Goal: Task Accomplishment & Management: Manage account settings

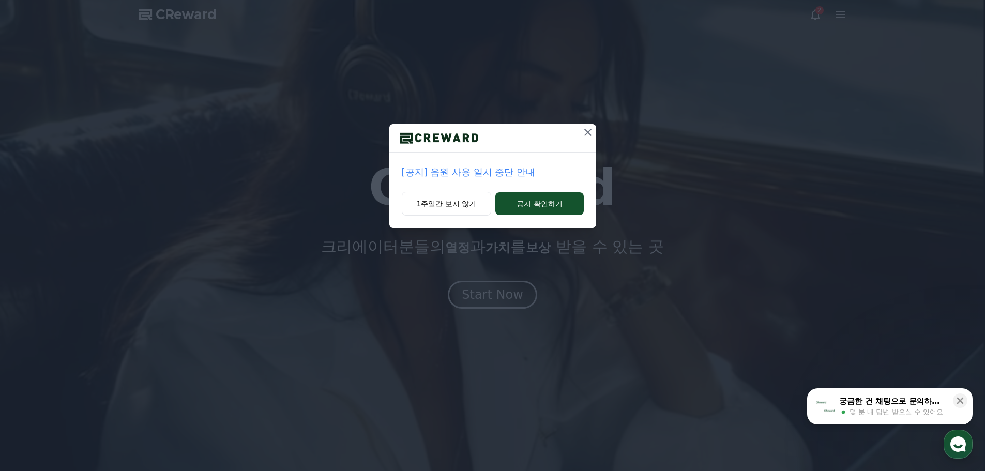
click at [527, 175] on p "[공지] 음원 사용 일시 중단 안내" at bounding box center [493, 172] width 182 height 14
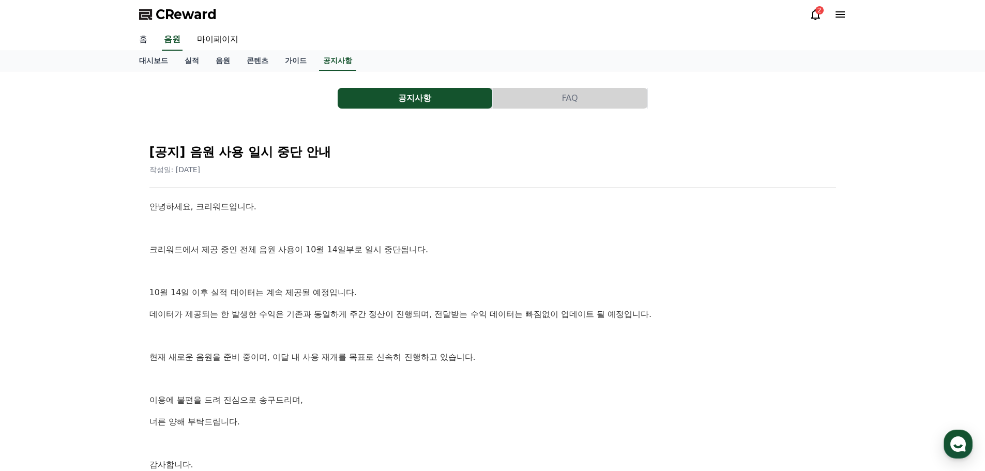
click at [145, 34] on link "홈" at bounding box center [143, 40] width 25 height 22
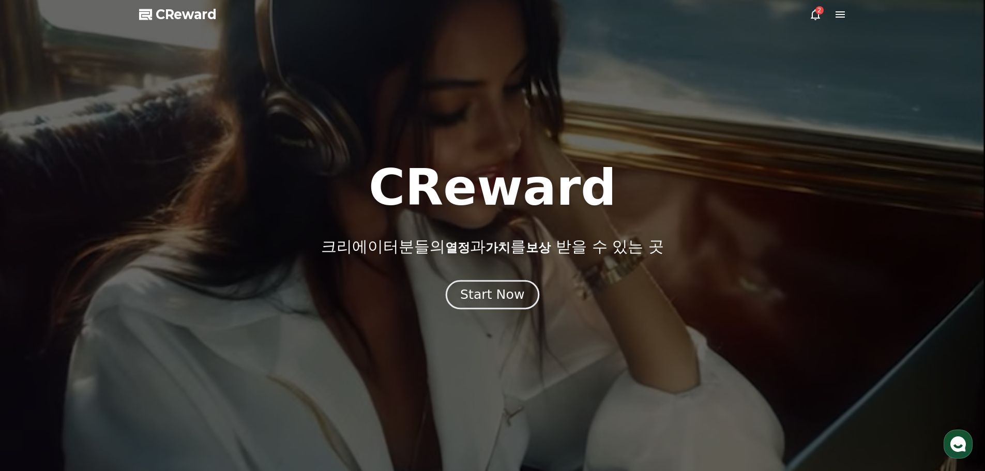
click at [509, 292] on div "Start Now" at bounding box center [492, 295] width 64 height 18
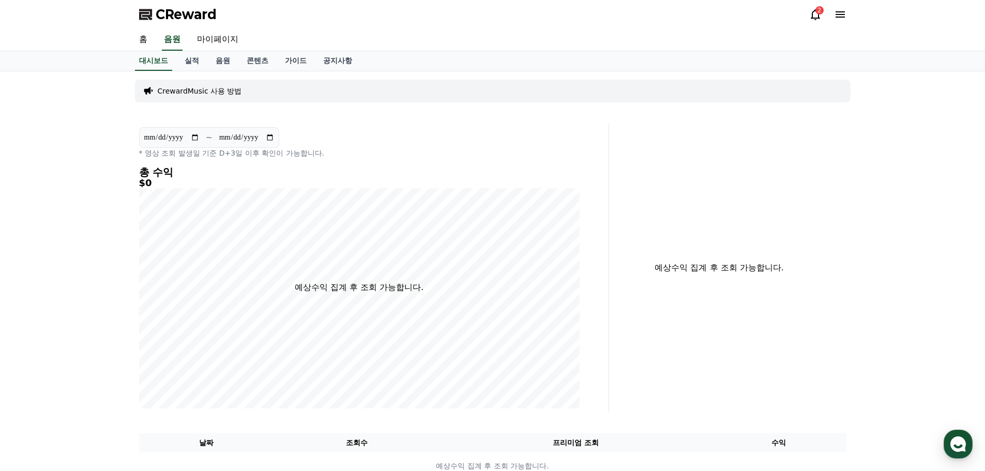
click at [841, 17] on icon at bounding box center [839, 14] width 9 height 6
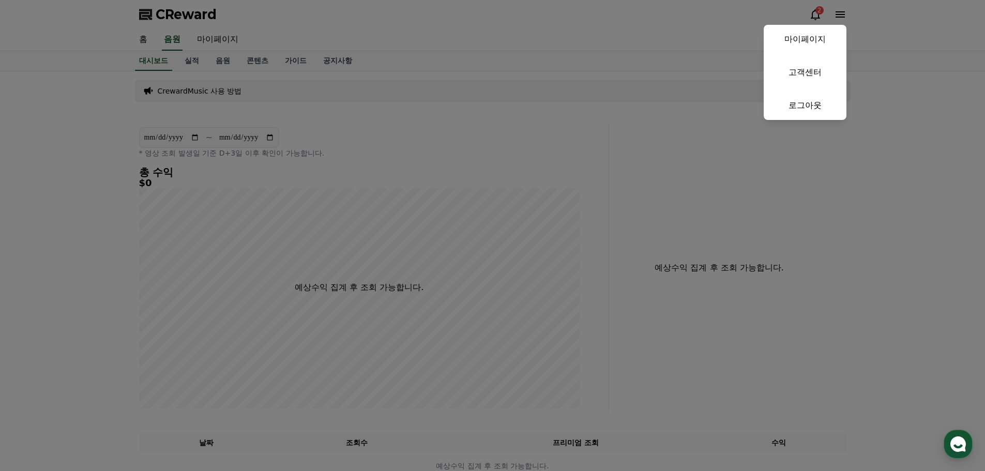
click at [537, 109] on button "close" at bounding box center [492, 235] width 985 height 471
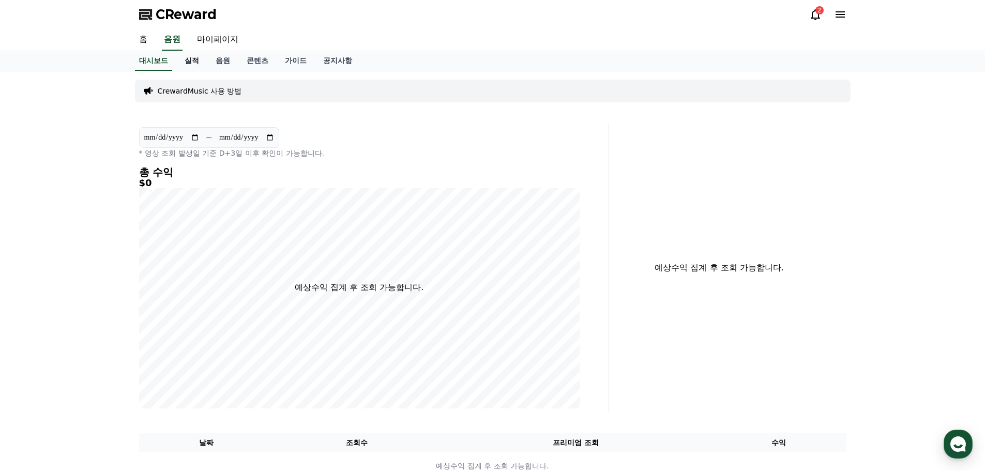
click at [186, 58] on link "실적" at bounding box center [191, 61] width 31 height 20
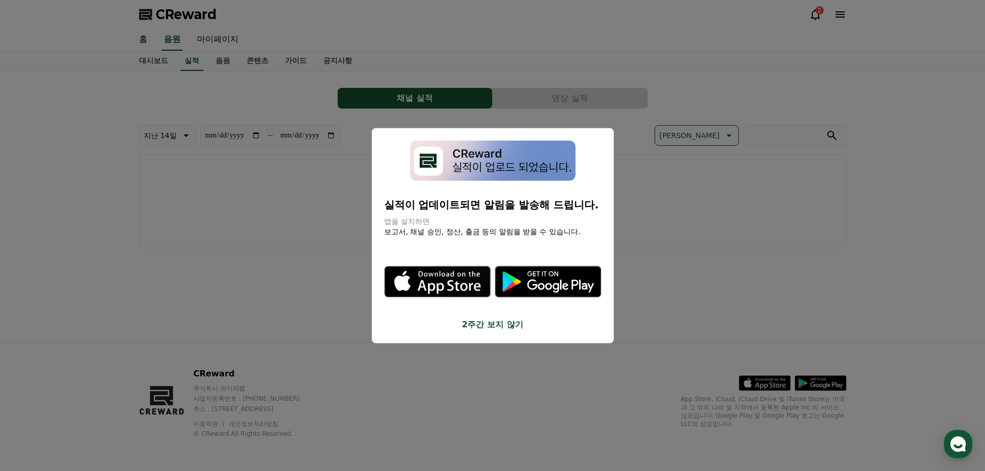
click at [510, 327] on button "2주간 보지 않기" at bounding box center [492, 324] width 217 height 12
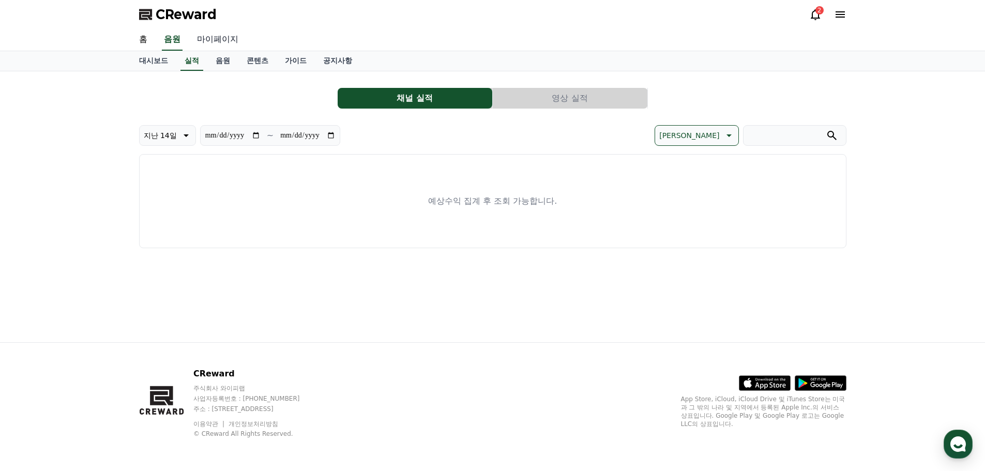
click at [227, 35] on link "마이페이지" at bounding box center [218, 40] width 58 height 22
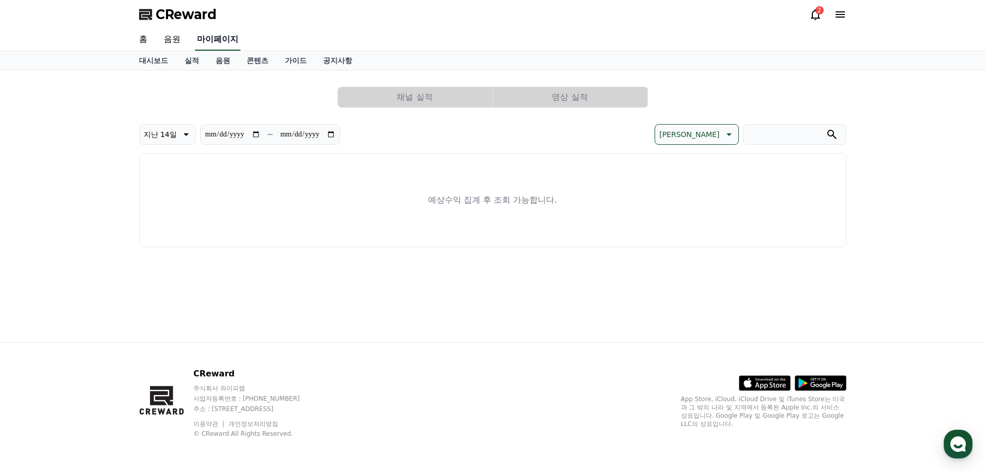
select select "**********"
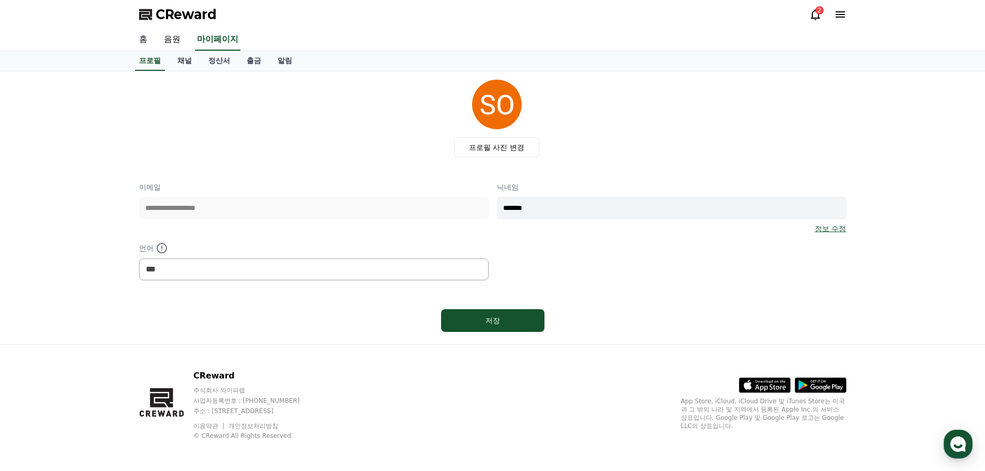
click at [138, 37] on link "홈" at bounding box center [143, 40] width 25 height 22
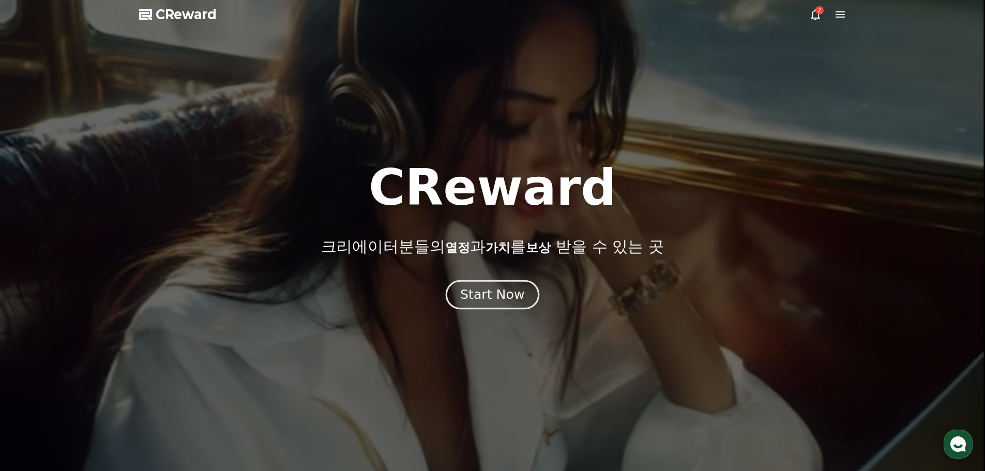
click at [499, 299] on div "Start Now" at bounding box center [492, 295] width 64 height 18
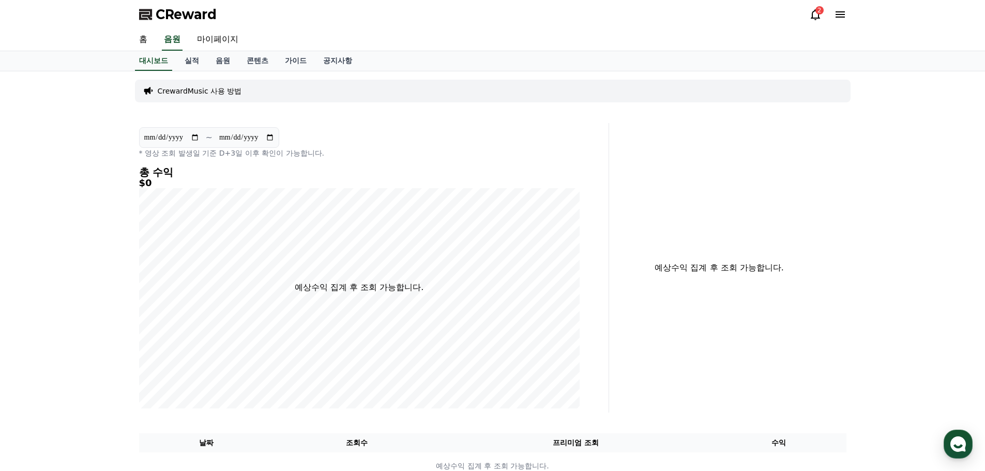
click at [835, 16] on icon at bounding box center [840, 14] width 12 height 12
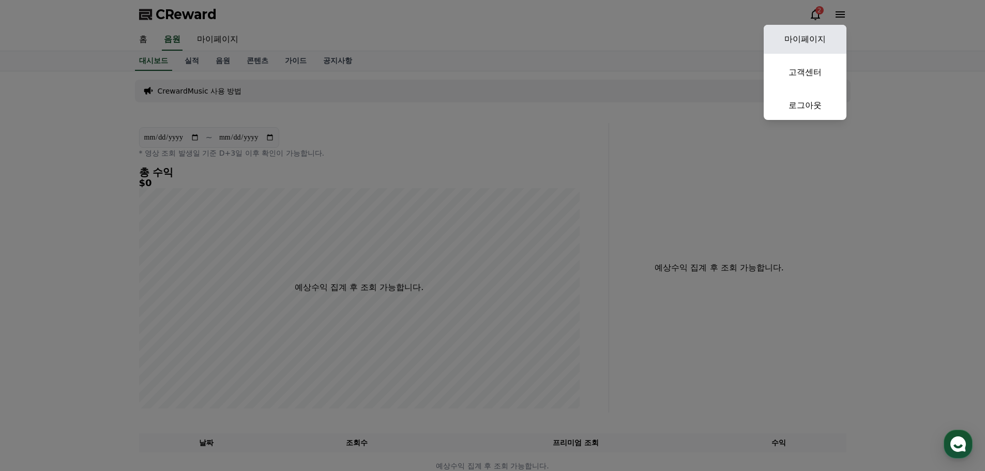
click at [803, 42] on link "마이페이지" at bounding box center [805, 39] width 83 height 29
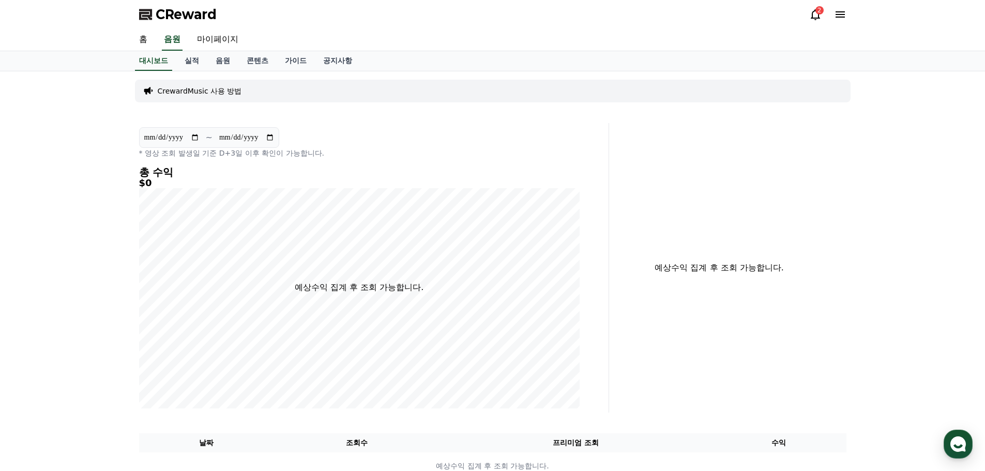
select select "**********"
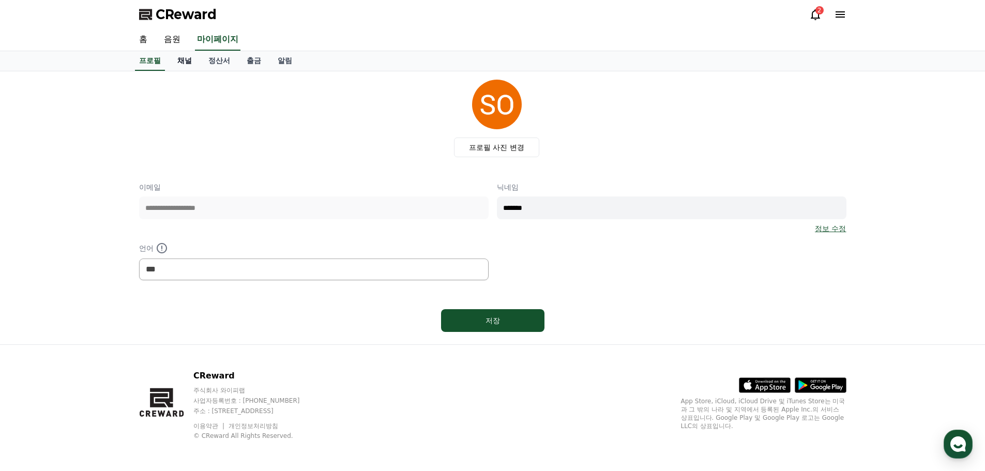
click at [175, 60] on link "채널" at bounding box center [184, 61] width 31 height 20
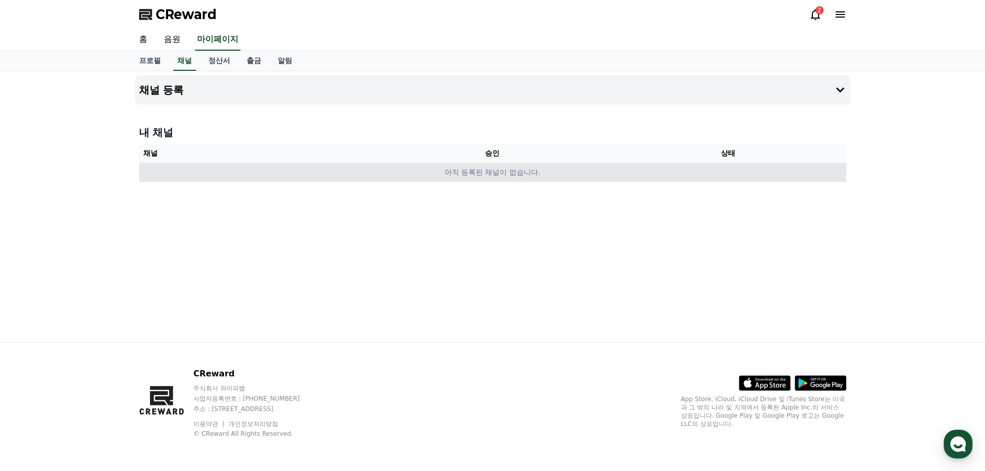
click at [519, 172] on td "아직 등록된 채널이 없습니다." at bounding box center [492, 172] width 707 height 19
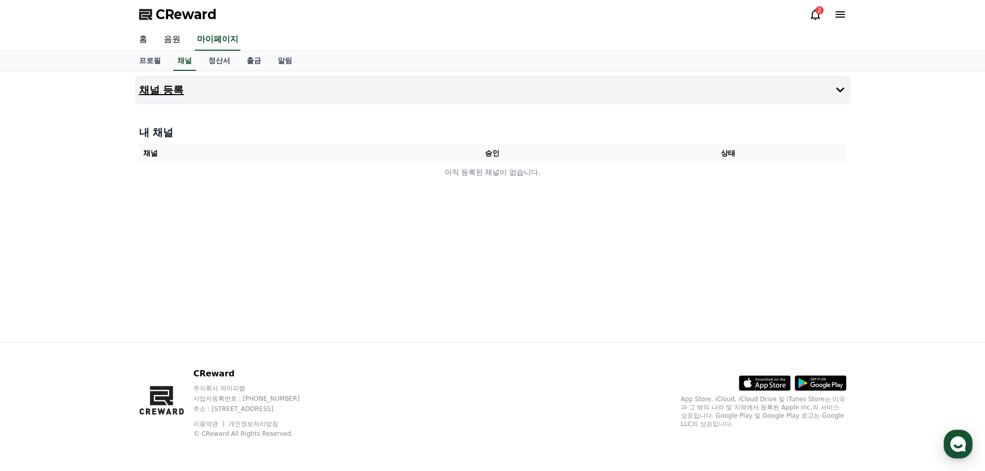
click at [181, 82] on button "채널 등록" at bounding box center [492, 89] width 715 height 29
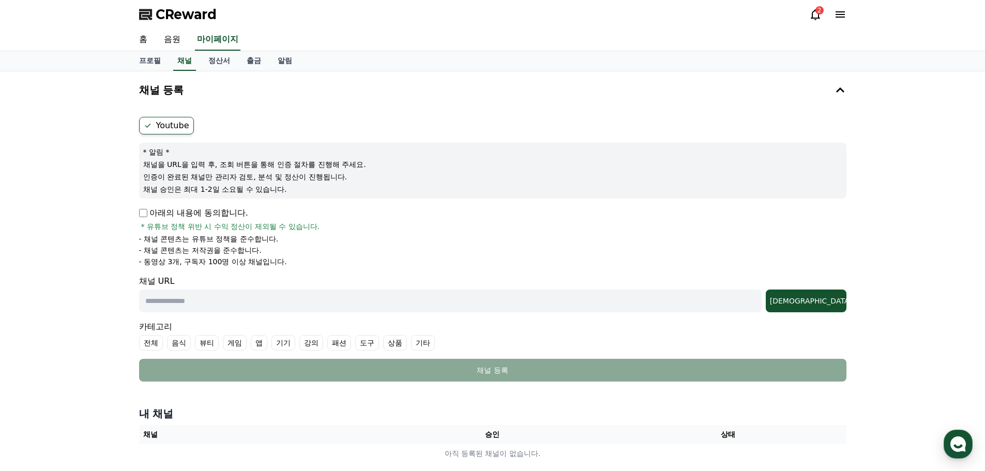
click at [156, 125] on label "Youtube" at bounding box center [166, 126] width 55 height 18
click at [156, 215] on p "아래의 내용에 동의합니다." at bounding box center [193, 213] width 109 height 12
click at [270, 305] on input "text" at bounding box center [450, 301] width 622 height 23
type input "**********"
click at [823, 294] on button "조회" at bounding box center [806, 301] width 81 height 23
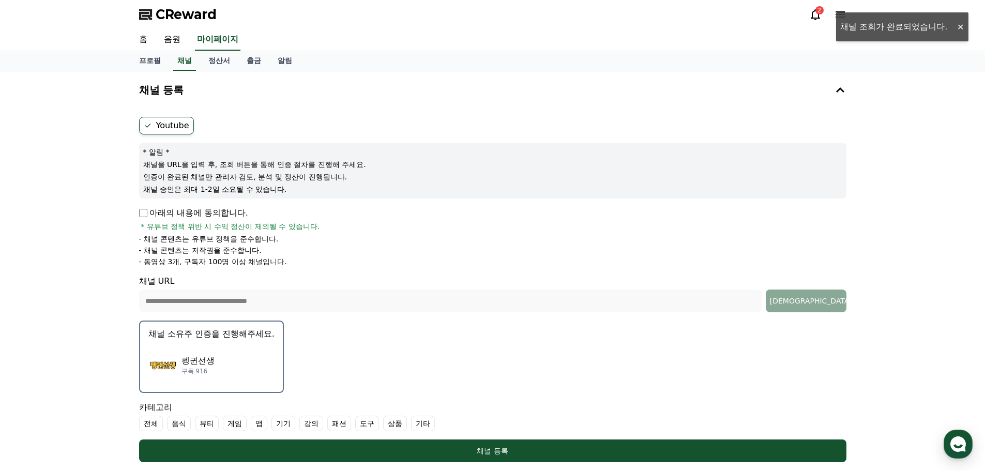
scroll to position [52, 0]
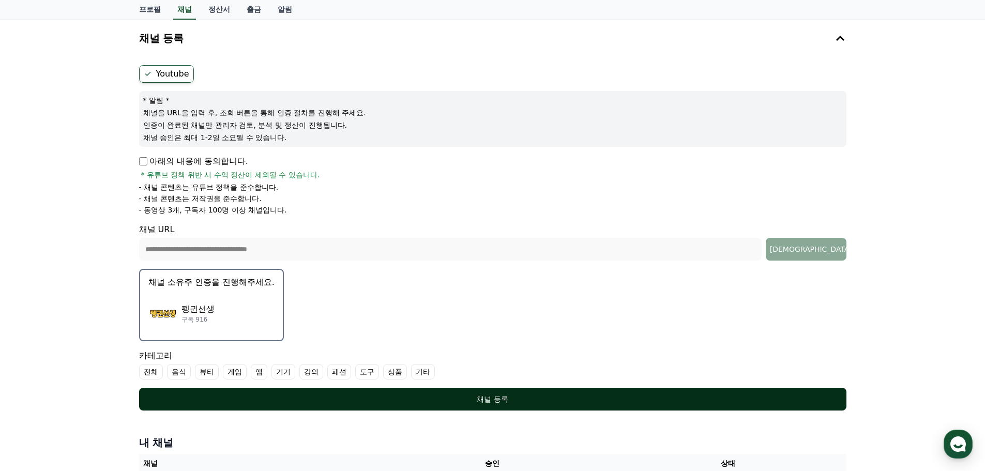
click at [473, 397] on div "채널 등록" at bounding box center [493, 399] width 666 height 10
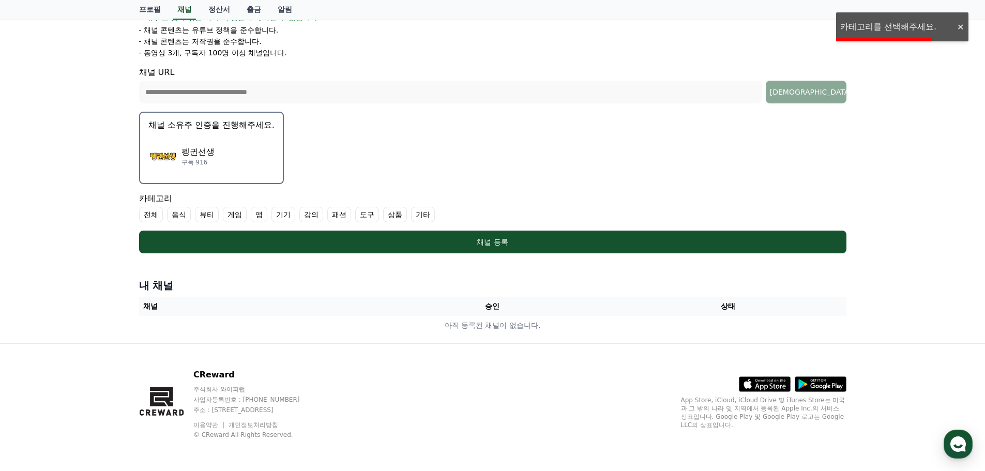
scroll to position [210, 0]
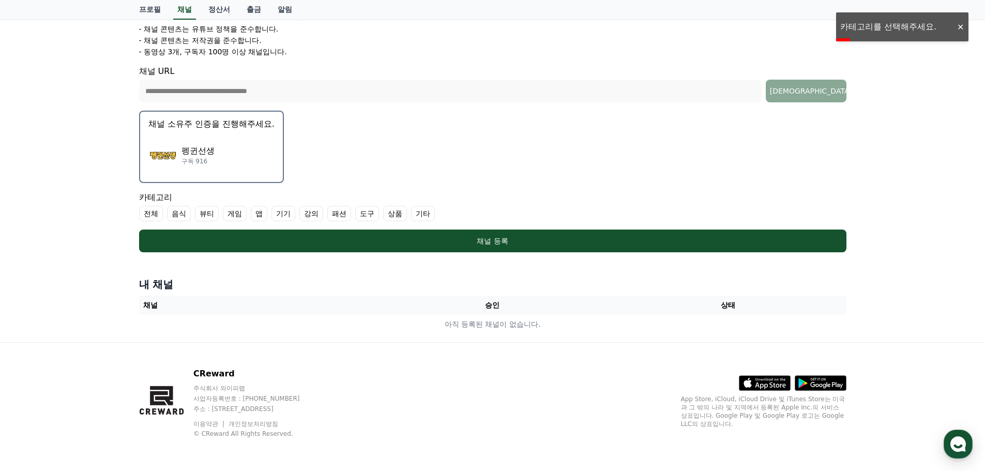
click at [425, 214] on label "기타" at bounding box center [423, 214] width 24 height 16
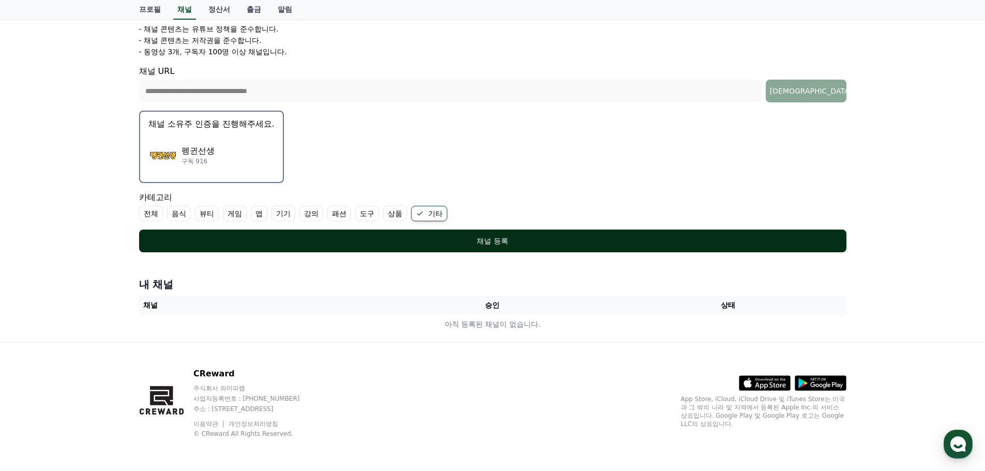
click at [480, 244] on div "채널 등록" at bounding box center [493, 241] width 666 height 10
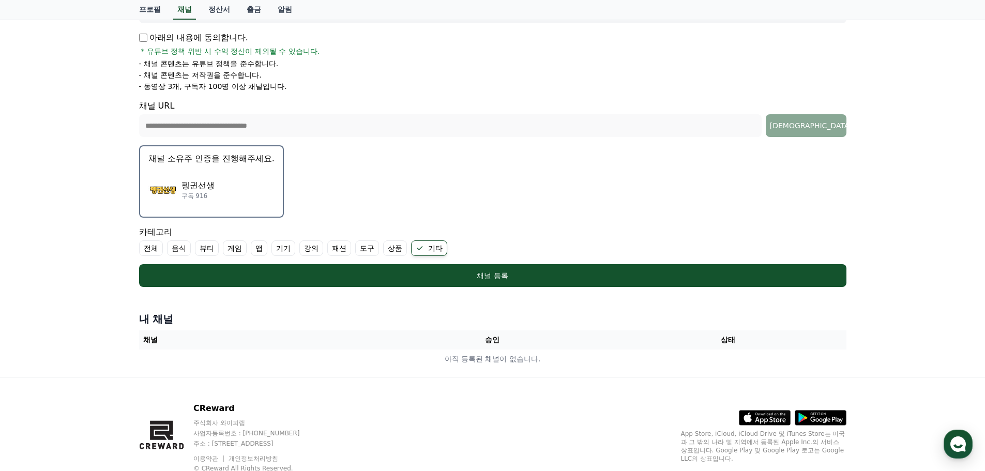
scroll to position [158, 0]
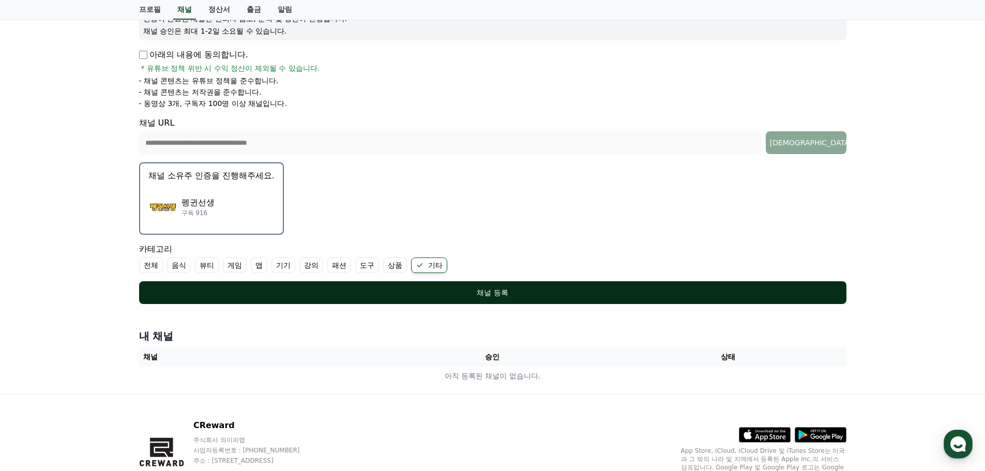
click at [482, 295] on div "채널 등록" at bounding box center [493, 292] width 666 height 10
click at [479, 295] on div "채널 등록" at bounding box center [493, 292] width 666 height 10
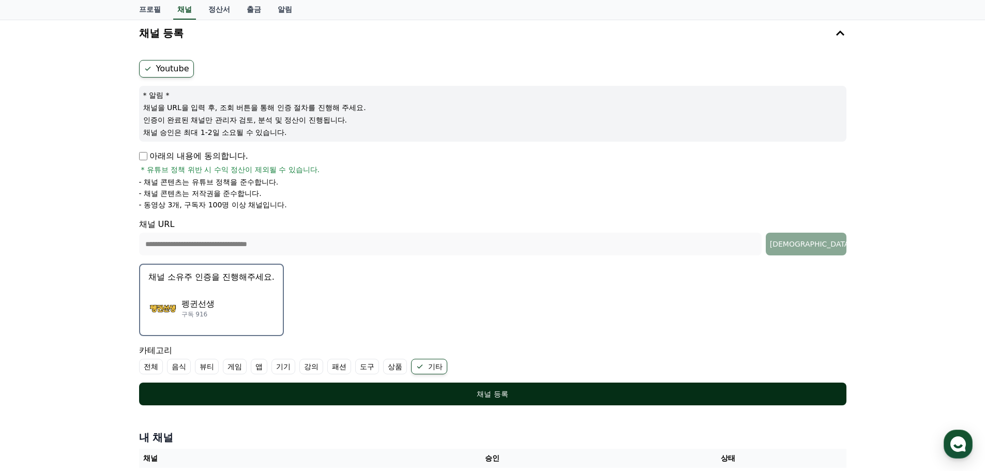
scroll to position [55, 0]
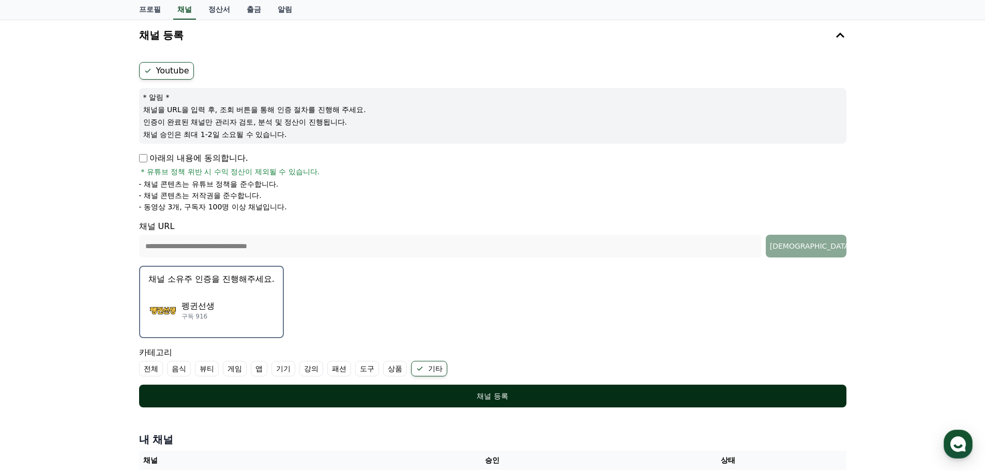
click at [501, 406] on button "채널 등록" at bounding box center [492, 396] width 707 height 23
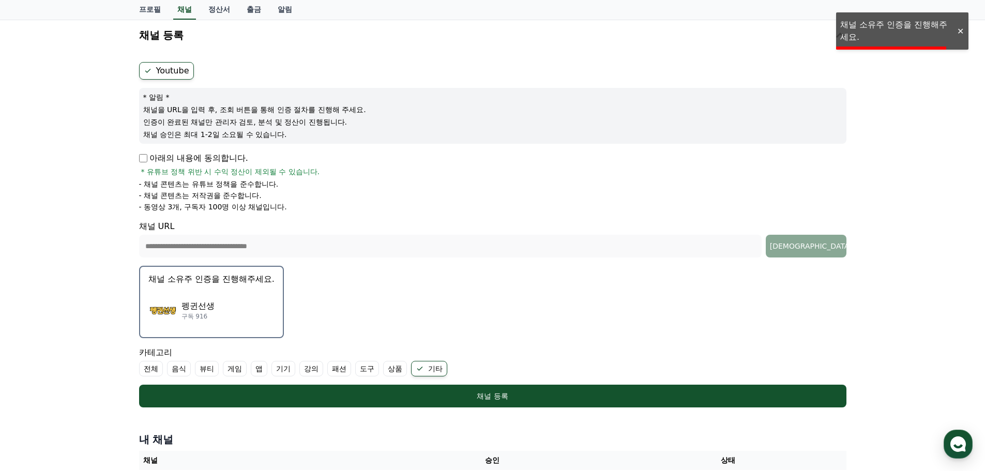
click at [906, 28] on div "**********" at bounding box center [492, 257] width 985 height 481
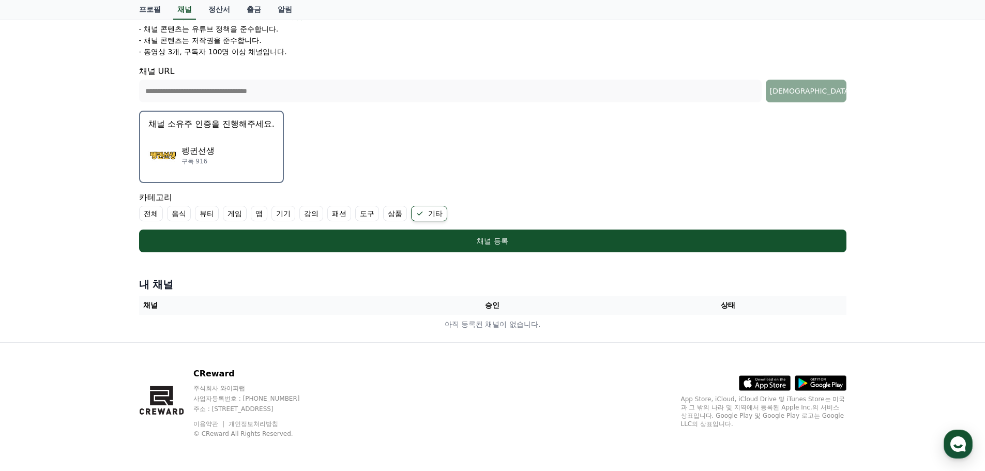
click at [149, 306] on th "채널" at bounding box center [257, 305] width 236 height 19
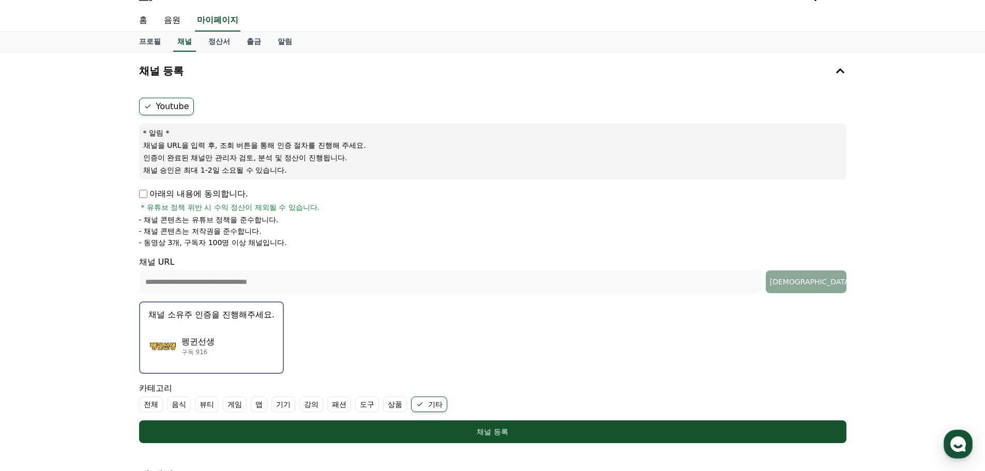
scroll to position [0, 0]
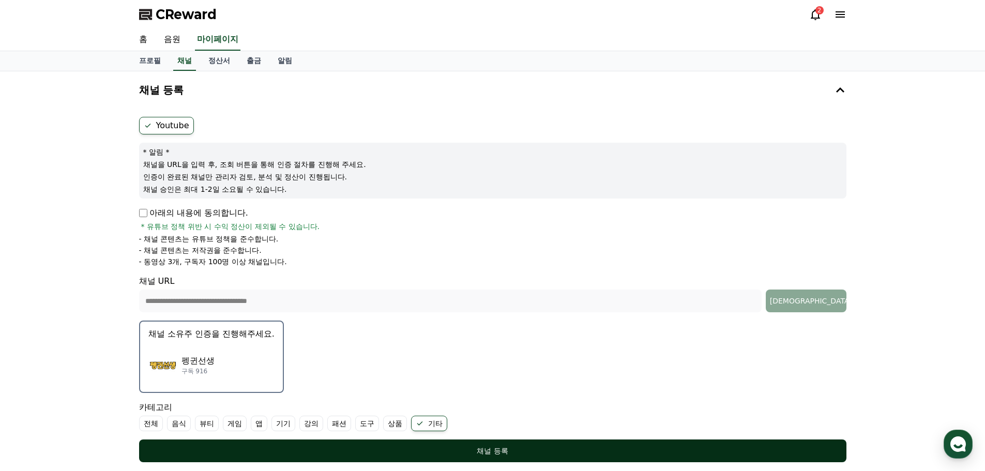
click at [629, 445] on button "채널 등록" at bounding box center [492, 450] width 707 height 23
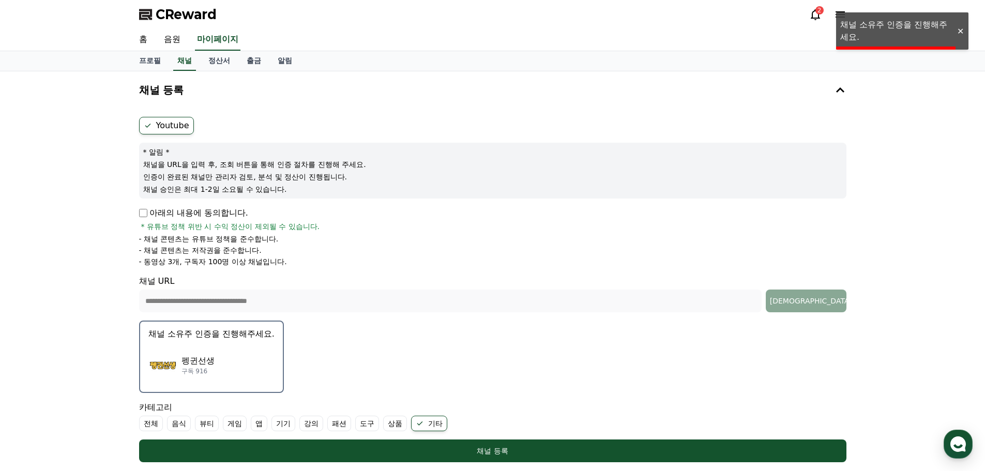
click at [885, 24] on div "CReward 2" at bounding box center [492, 14] width 985 height 29
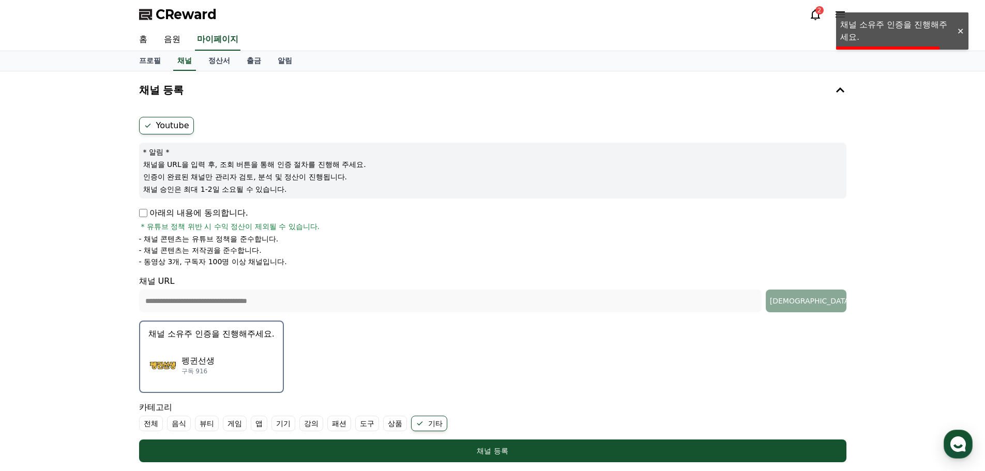
click at [885, 24] on div "CReward 2" at bounding box center [492, 14] width 985 height 29
drag, startPoint x: 947, startPoint y: 21, endPoint x: 946, endPoint y: 26, distance: 5.2
click at [946, 21] on div "CReward 2" at bounding box center [492, 14] width 985 height 29
click at [960, 34] on div at bounding box center [960, 31] width 17 height 10
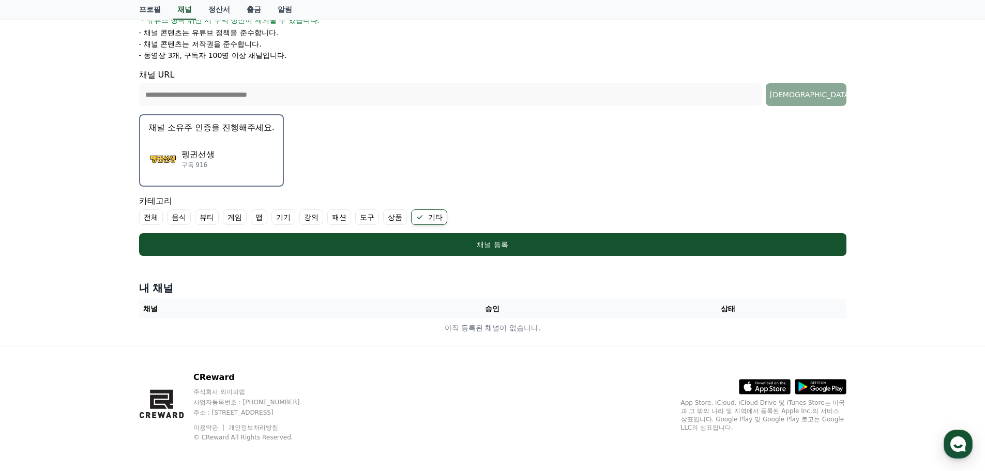
scroll to position [207, 0]
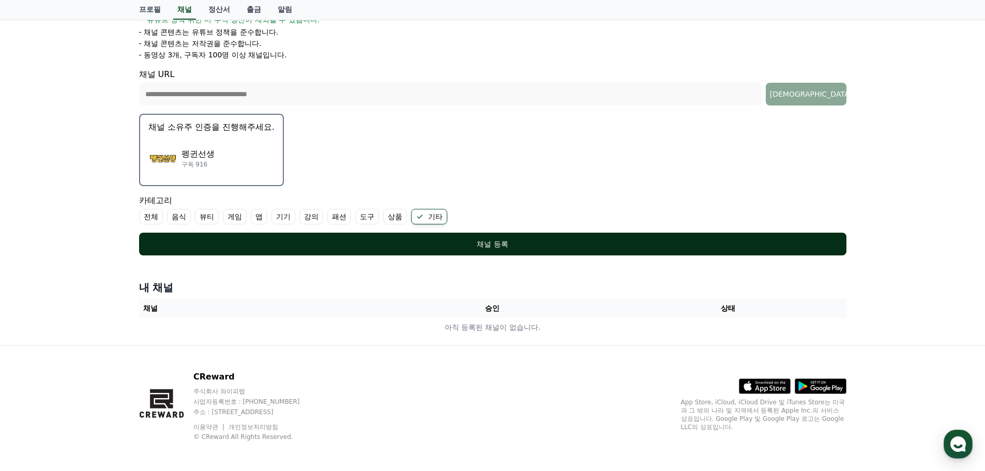
click at [475, 244] on div "채널 등록" at bounding box center [493, 244] width 666 height 10
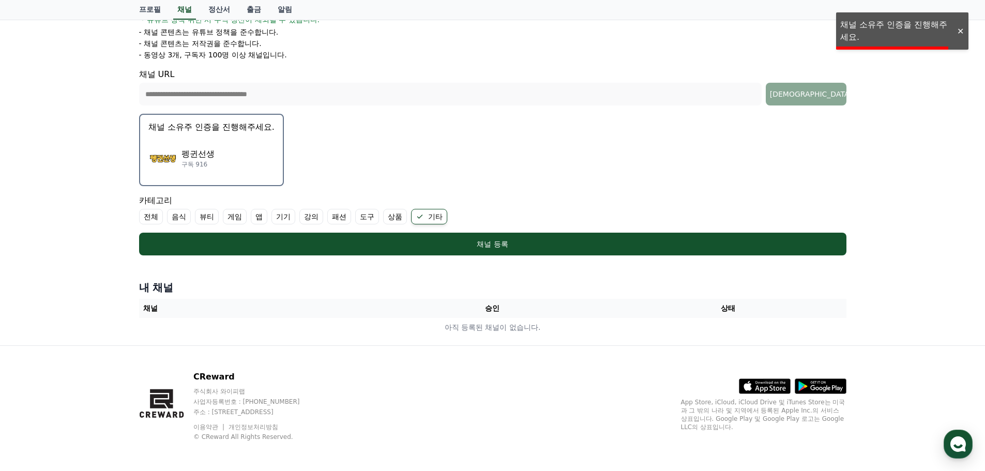
click at [863, 37] on div "**********" at bounding box center [492, 105] width 985 height 481
click at [961, 28] on div at bounding box center [960, 31] width 17 height 10
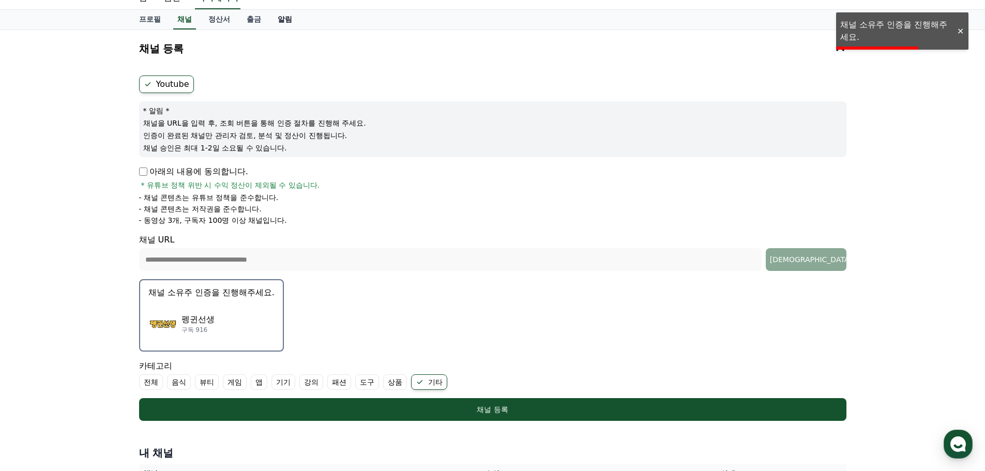
scroll to position [0, 0]
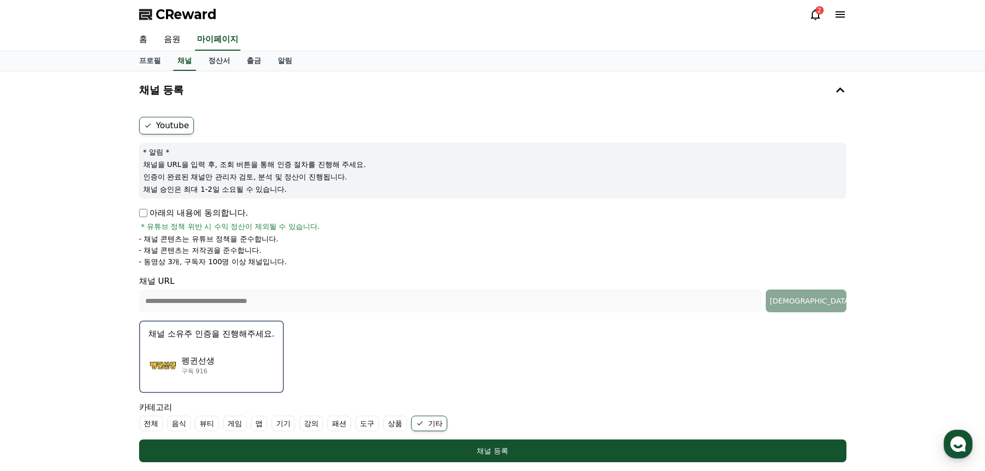
click at [410, 220] on div "아래의 내용에 동의합니다. * 유튜브 정책 위반 시 수익 정산이 제외될 수 있습니다." at bounding box center [492, 219] width 707 height 25
click at [841, 17] on icon at bounding box center [839, 14] width 9 height 6
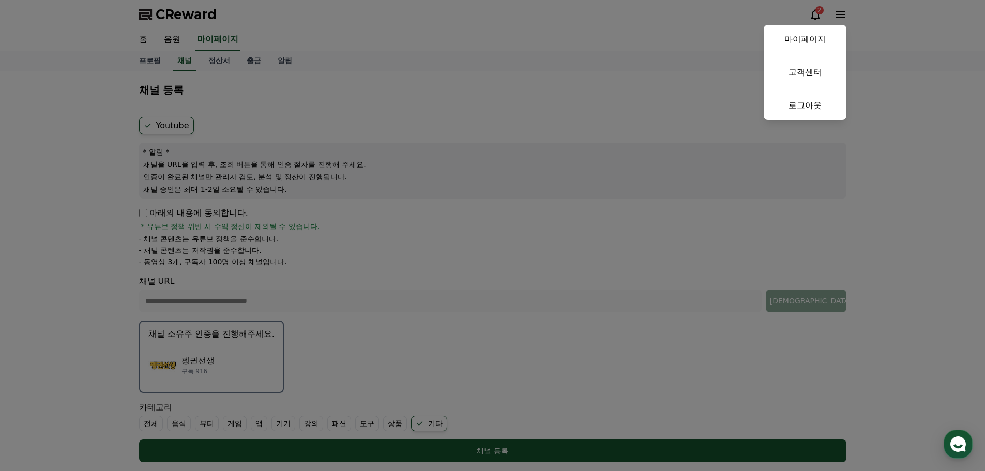
click at [564, 231] on button "close" at bounding box center [492, 235] width 985 height 471
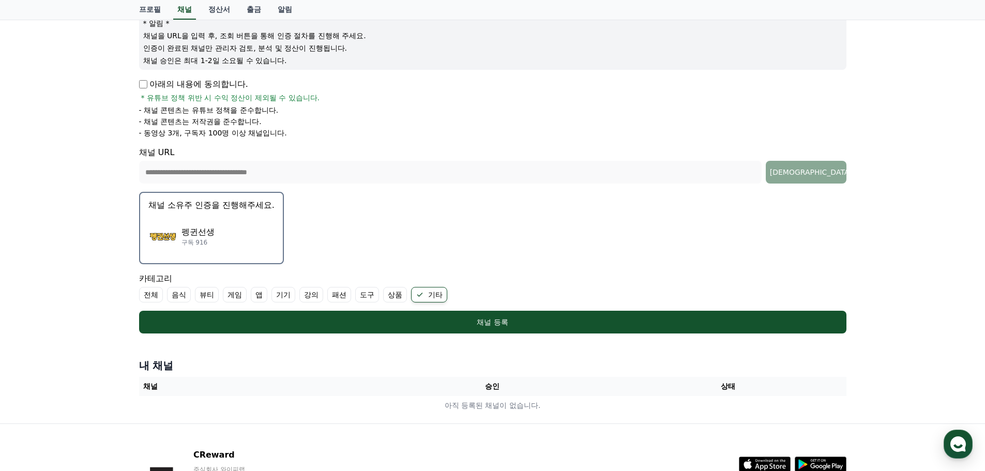
scroll to position [210, 0]
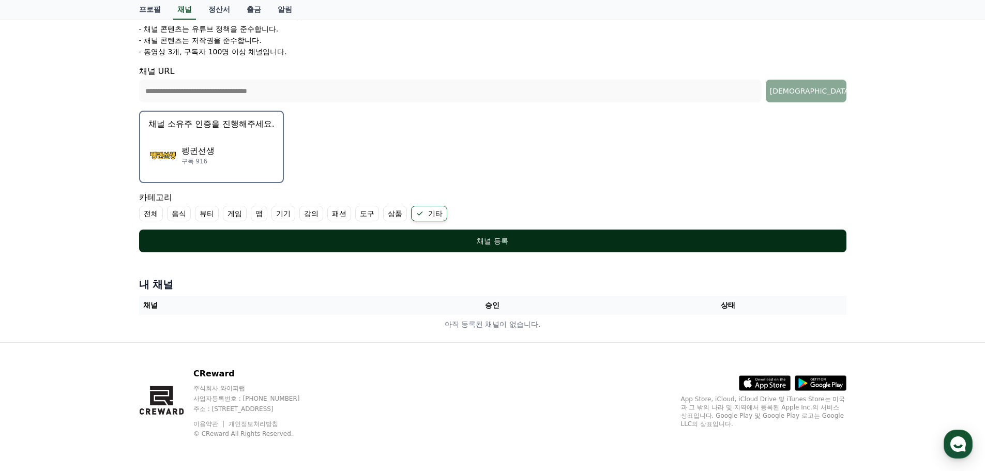
click at [661, 242] on div "채널 등록" at bounding box center [493, 241] width 666 height 10
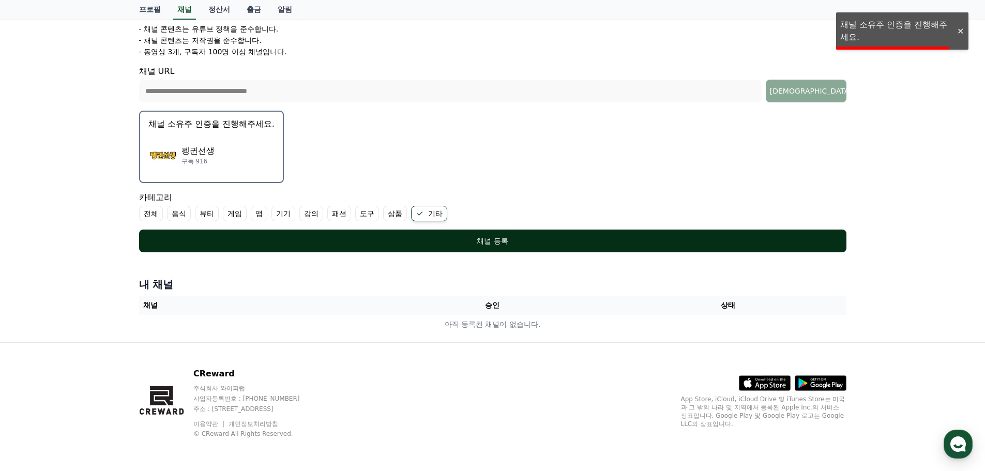
drag, startPoint x: 661, startPoint y: 242, endPoint x: 542, endPoint y: 246, distance: 118.4
click at [542, 246] on div "채널 등록" at bounding box center [493, 241] width 666 height 10
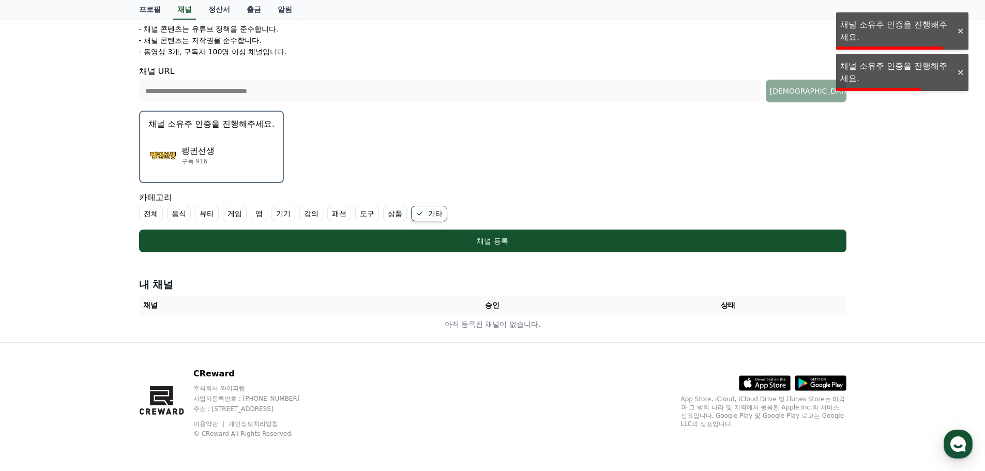
click at [961, 68] on div at bounding box center [960, 73] width 17 height 10
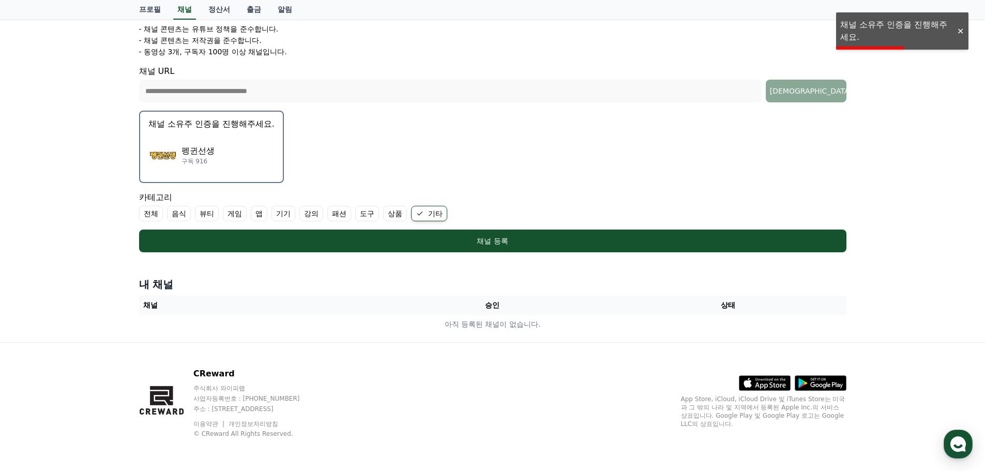
drag, startPoint x: 927, startPoint y: 26, endPoint x: 956, endPoint y: 31, distance: 29.8
click at [956, 31] on div at bounding box center [960, 31] width 17 height 10
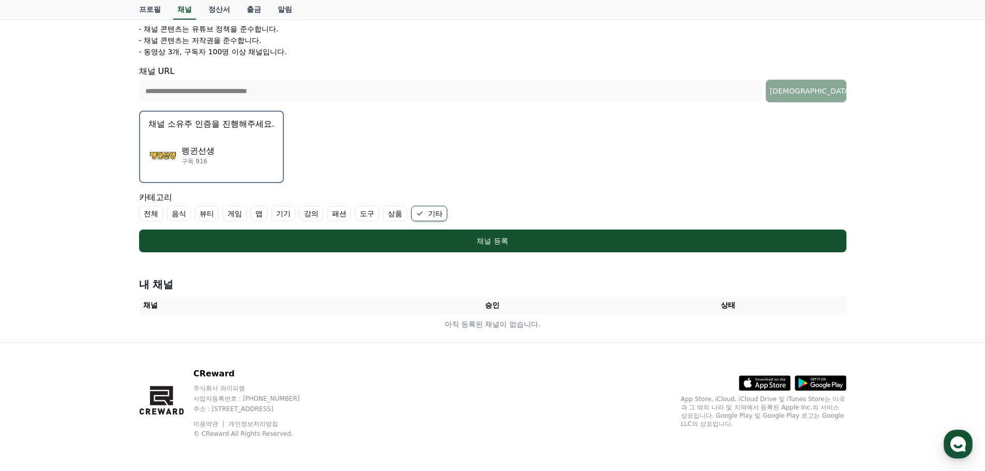
click at [733, 303] on th "상태" at bounding box center [728, 305] width 236 height 19
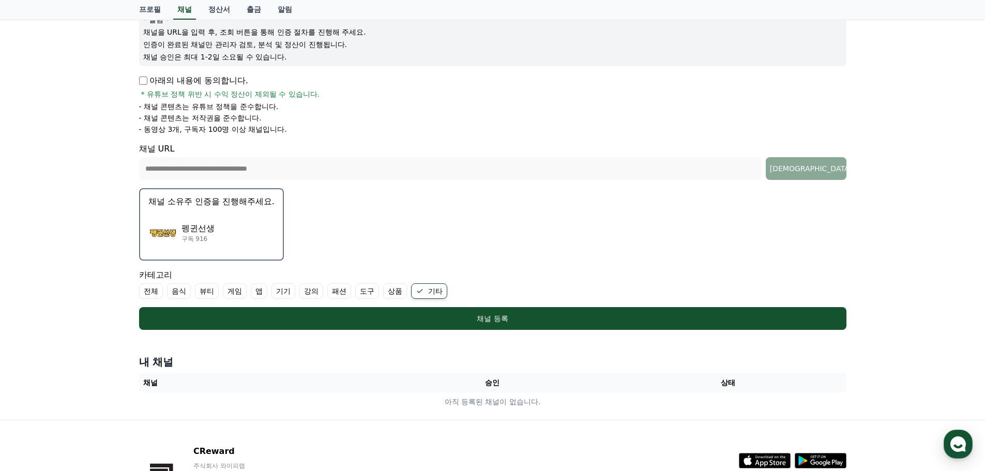
scroll to position [55, 0]
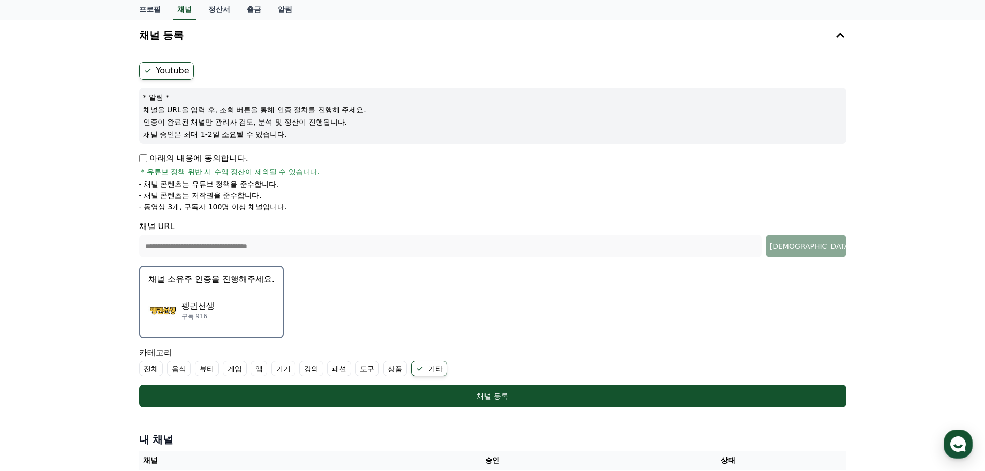
click at [255, 302] on div "펭귄선생 구독 916" at bounding box center [211, 310] width 126 height 41
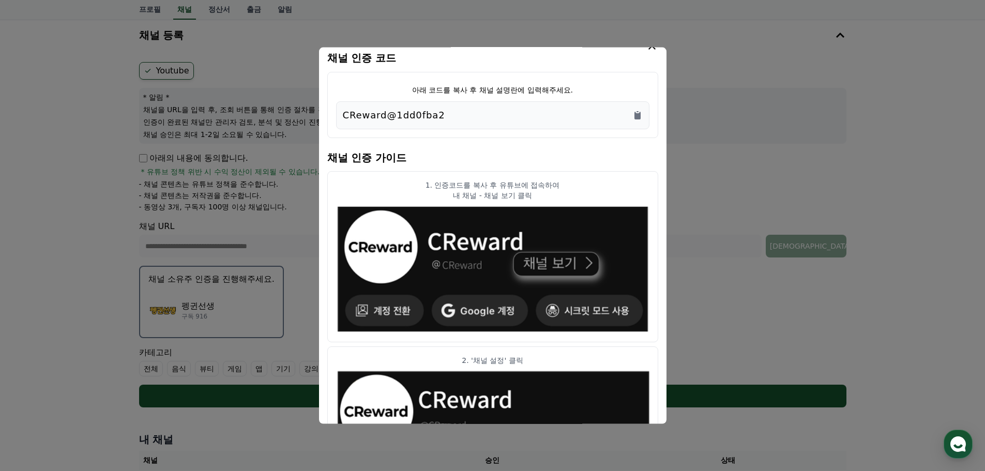
scroll to position [0, 0]
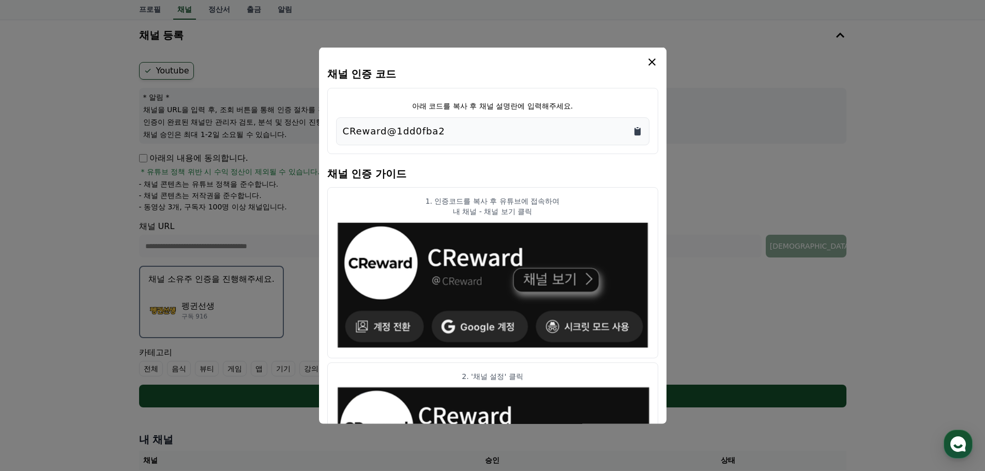
click at [638, 130] on icon "Copy to clipboard" at bounding box center [637, 131] width 6 height 8
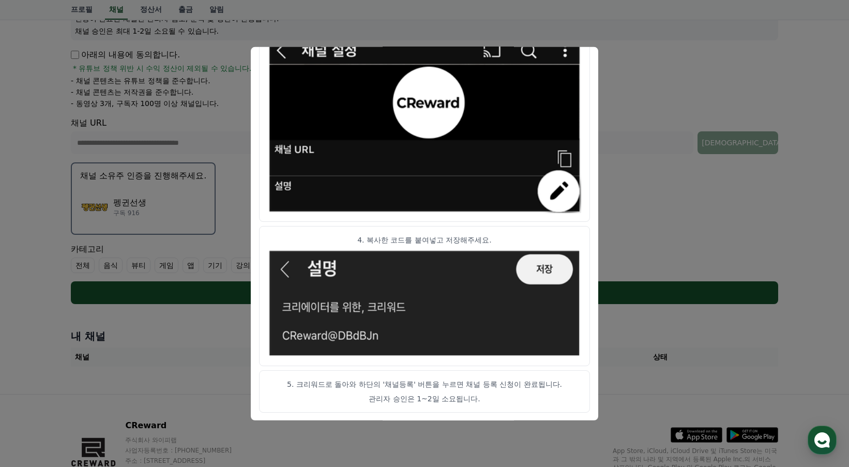
scroll to position [519, 0]
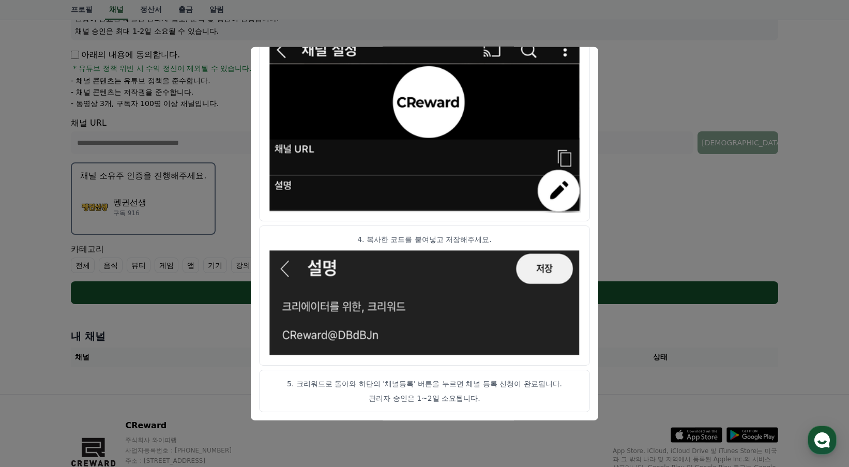
click at [619, 287] on button "close modal" at bounding box center [424, 233] width 849 height 467
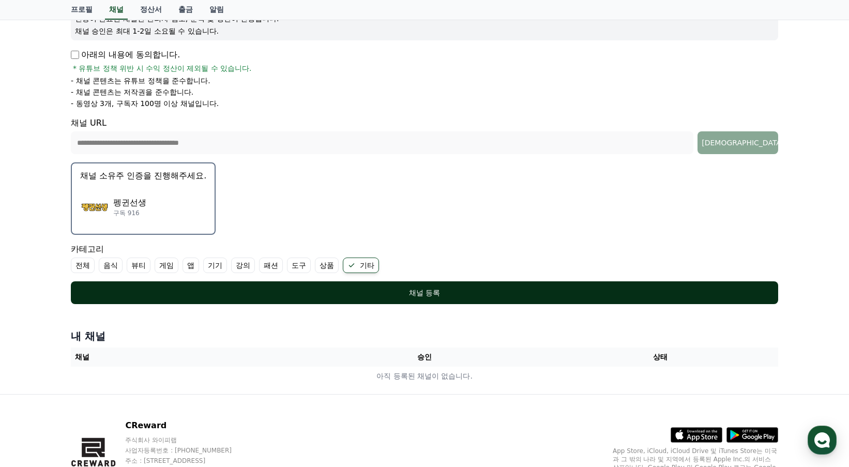
click at [449, 295] on div "채널 등록" at bounding box center [425, 292] width 666 height 10
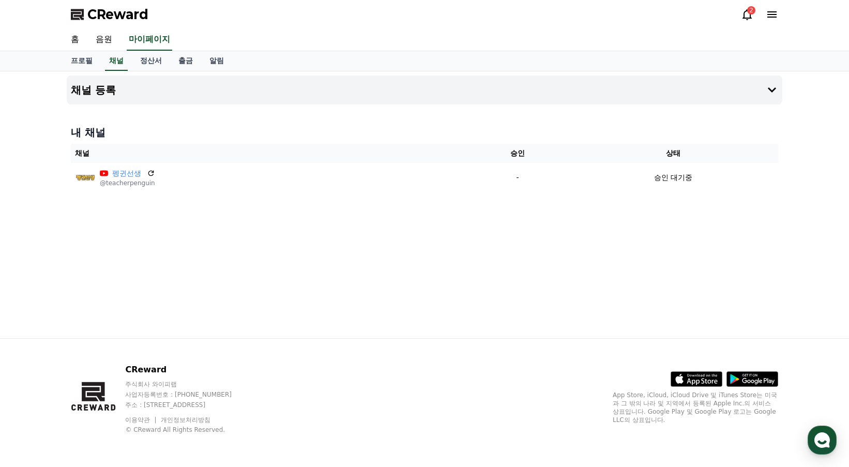
click at [324, 203] on div "채널 등록 내 채널 채널 승인 상태 펭귄선생 @teacherpenguin - 승인 대기중" at bounding box center [425, 204] width 724 height 267
click at [111, 60] on link "채널" at bounding box center [116, 61] width 23 height 20
click at [86, 61] on link "프로필" at bounding box center [82, 61] width 38 height 20
select select "**********"
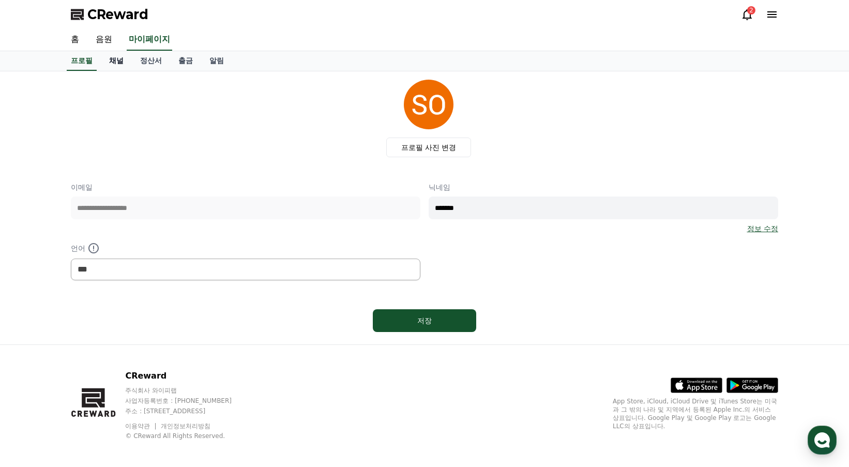
click at [112, 62] on link "채널" at bounding box center [116, 61] width 31 height 20
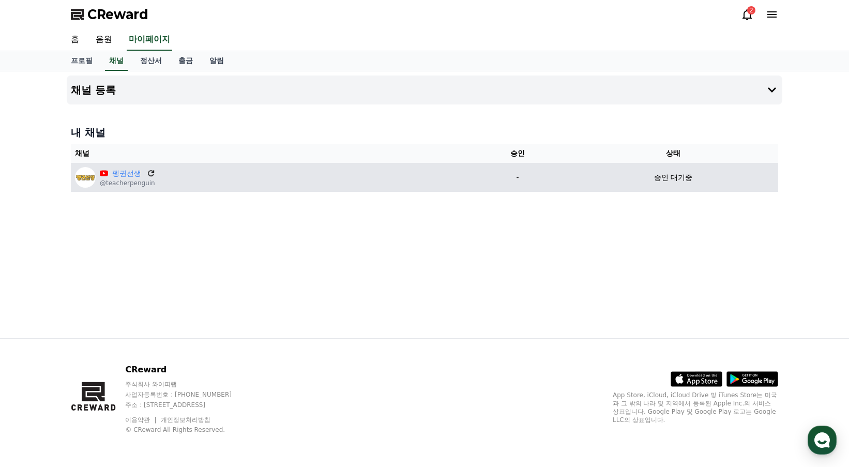
click at [149, 172] on icon at bounding box center [150, 173] width 9 height 9
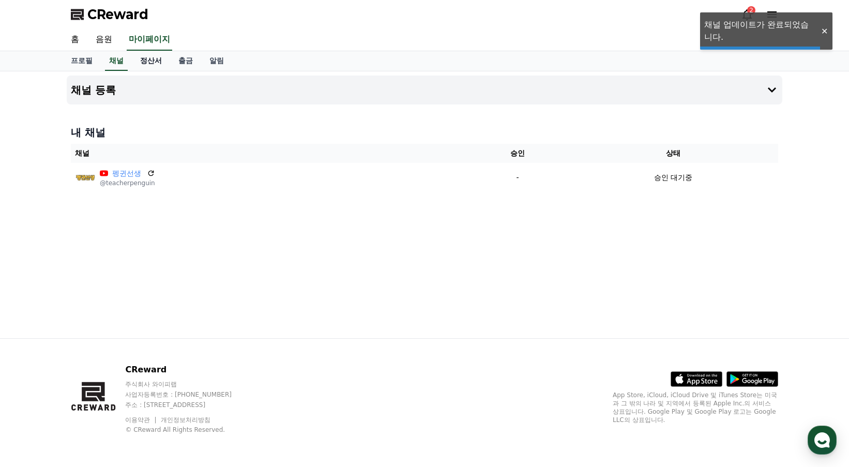
click at [165, 65] on link "정산서" at bounding box center [151, 61] width 38 height 20
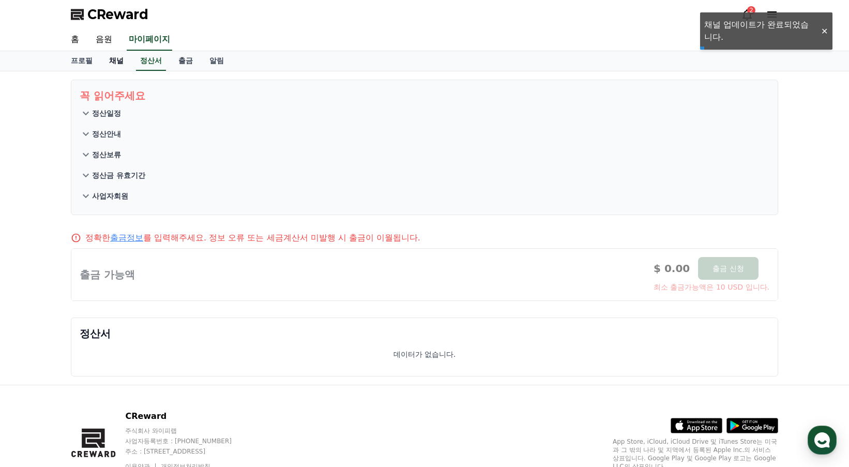
click at [120, 66] on link "채널" at bounding box center [116, 61] width 31 height 20
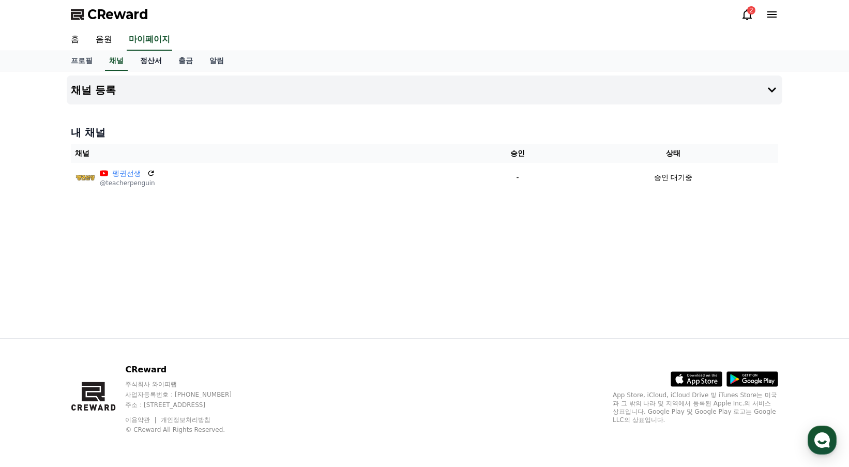
click at [146, 65] on link "정산서" at bounding box center [151, 61] width 38 height 20
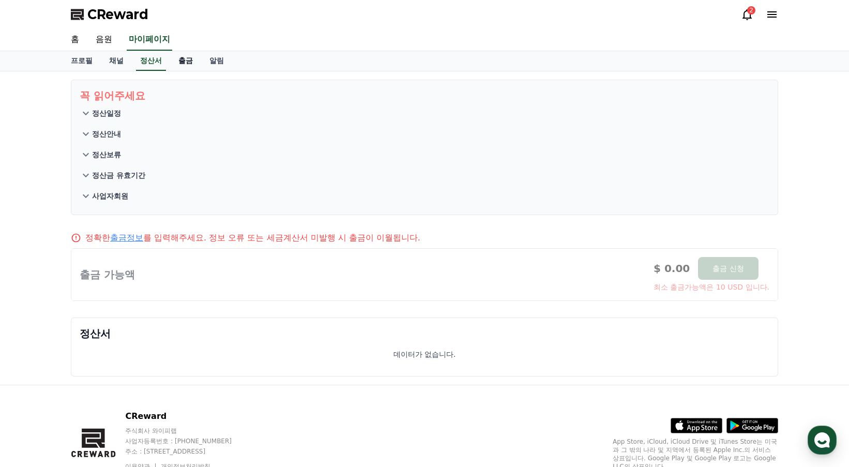
click at [185, 65] on link "출금" at bounding box center [185, 61] width 31 height 20
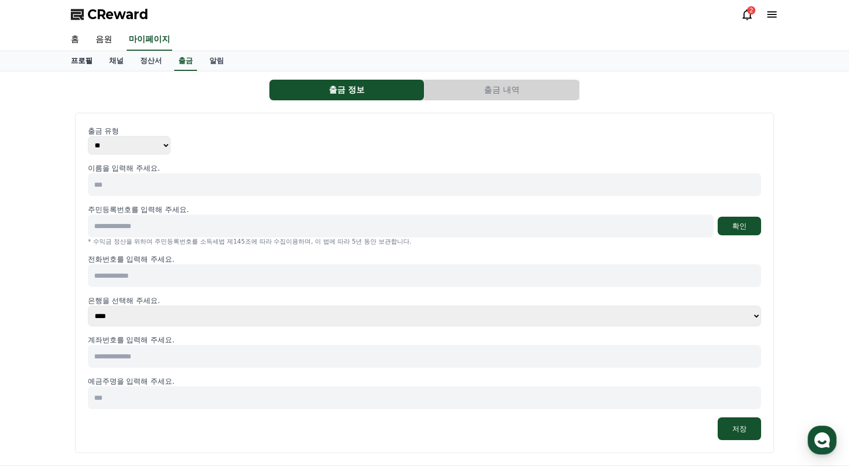
click at [89, 66] on link "프로필" at bounding box center [82, 61] width 38 height 20
select select "**********"
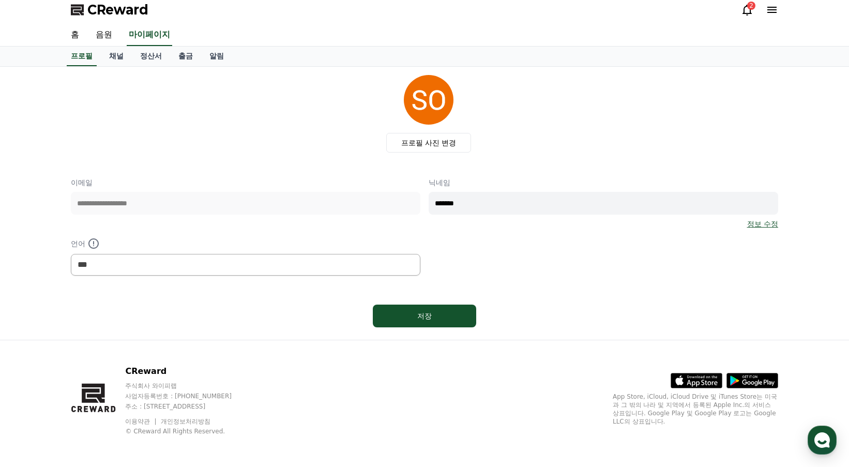
scroll to position [6, 0]
